Goal: Communication & Community: Answer question/provide support

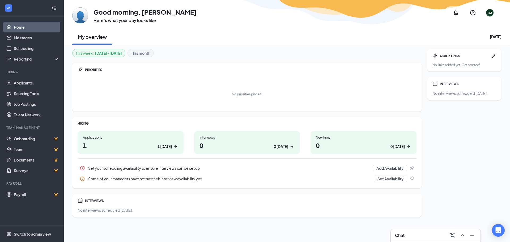
click at [123, 144] on h1 "1 1 today" at bounding box center [130, 145] width 95 height 9
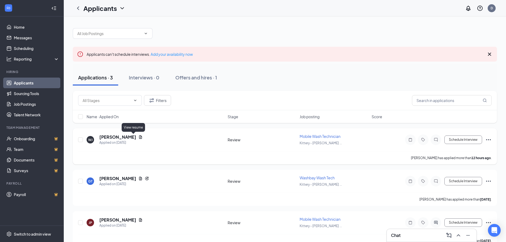
click at [138, 137] on icon "Document" at bounding box center [140, 137] width 4 height 4
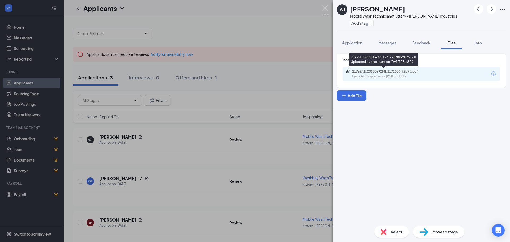
click at [414, 77] on div "Uploaded by applicant on [DATE] 18:18:12" at bounding box center [392, 76] width 80 height 4
click at [391, 44] on span "Messages" at bounding box center [387, 42] width 18 height 5
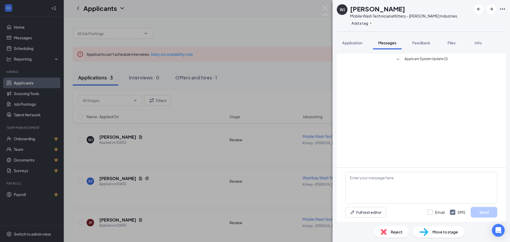
click at [430, 211] on input "Email" at bounding box center [436, 212] width 17 height 5
checkbox input "true"
click at [401, 189] on textarea at bounding box center [421, 188] width 152 height 32
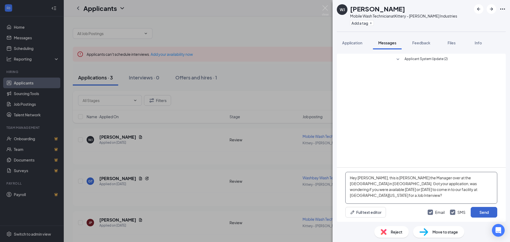
type textarea "Hey [PERSON_NAME], this is [PERSON_NAME] the Manager over at the [GEOGRAPHIC_DA…"
click at [486, 211] on button "Send" at bounding box center [484, 212] width 27 height 11
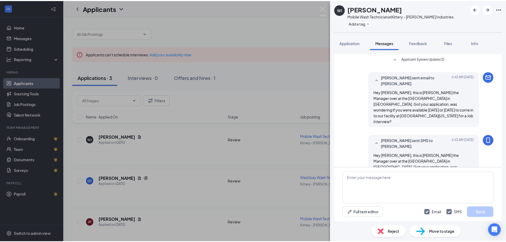
scroll to position [6, 0]
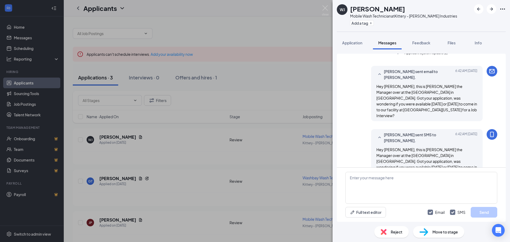
click at [133, 179] on div "[PERSON_NAME] Mobile Wash Technician at Kittery - [PERSON_NAME] Industries Add …" at bounding box center [255, 121] width 510 height 242
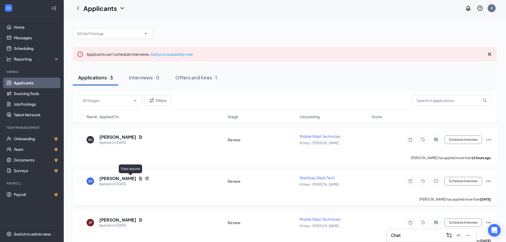
click at [138, 179] on icon "Document" at bounding box center [140, 178] width 4 height 4
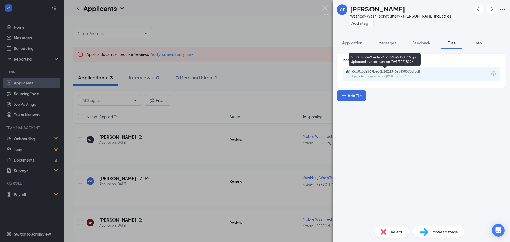
click at [394, 76] on div "Uploaded by applicant on [DATE] 17:30:24" at bounding box center [392, 76] width 80 height 4
click at [326, 6] on img at bounding box center [325, 10] width 7 height 10
